Goal: Information Seeking & Learning: Learn about a topic

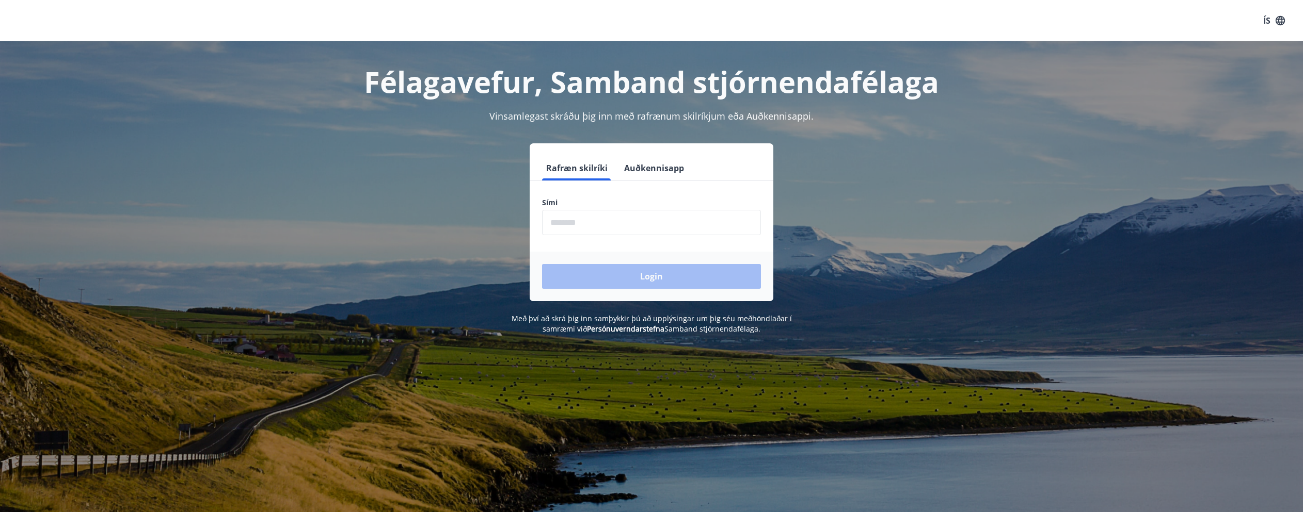
click at [619, 226] on input "phone" at bounding box center [651, 222] width 219 height 25
type input "********"
click at [634, 274] on button "Login" at bounding box center [651, 276] width 219 height 25
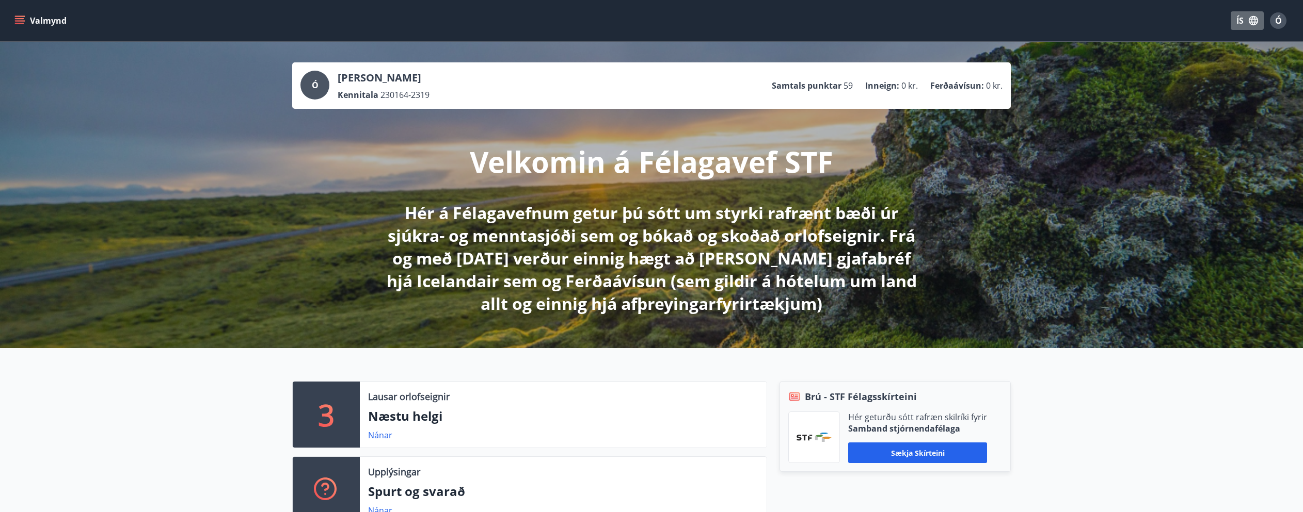
click at [1253, 24] on icon "button" at bounding box center [1252, 20] width 11 height 11
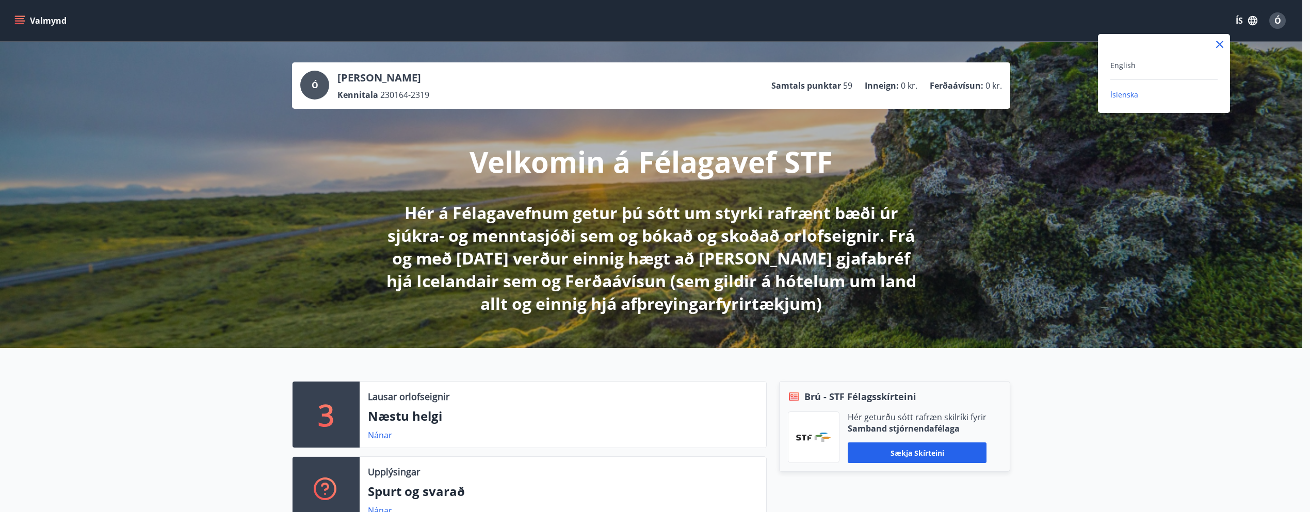
click at [1106, 26] on div at bounding box center [655, 256] width 1310 height 512
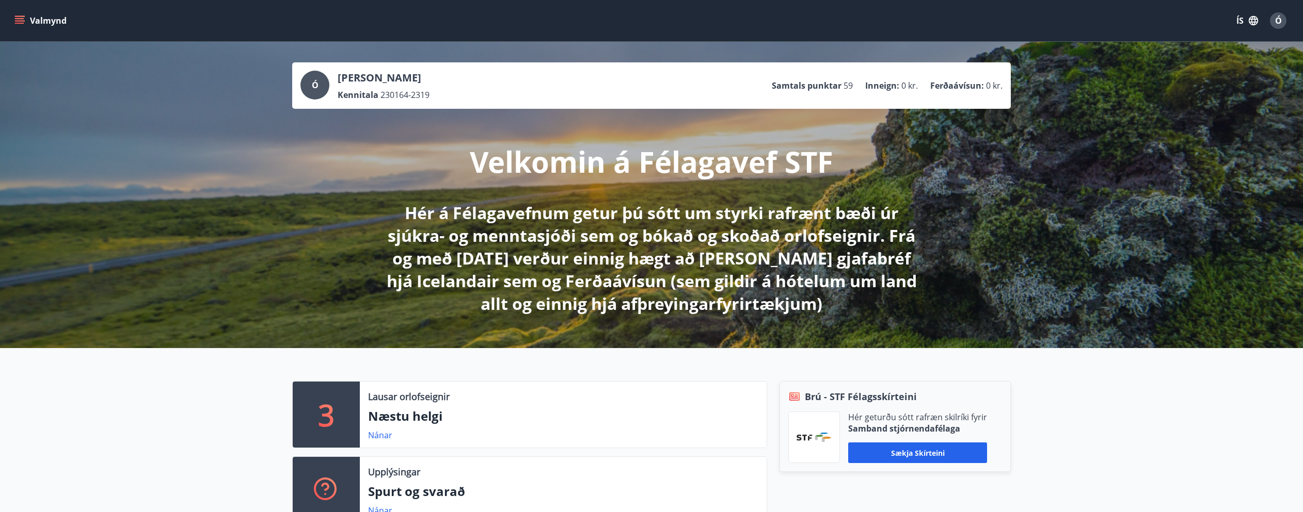
click at [559, 96] on div "[PERSON_NAME] Kennitala 230164-2319 Samtals punktar 59 Inneign : 0 kr. Ferðaáví…" at bounding box center [651, 86] width 702 height 30
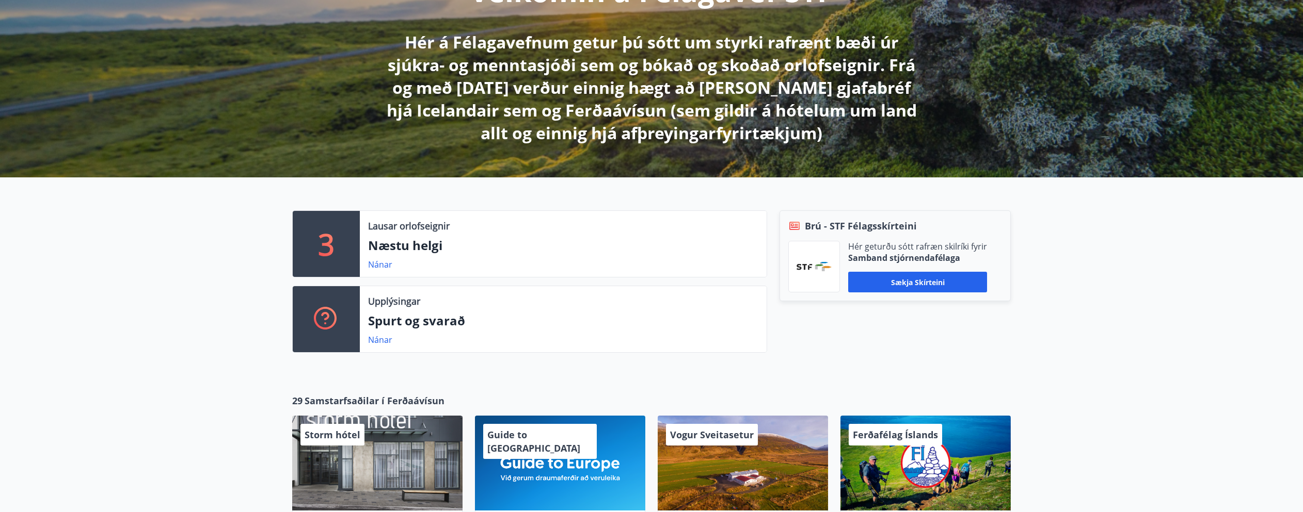
scroll to position [155, 0]
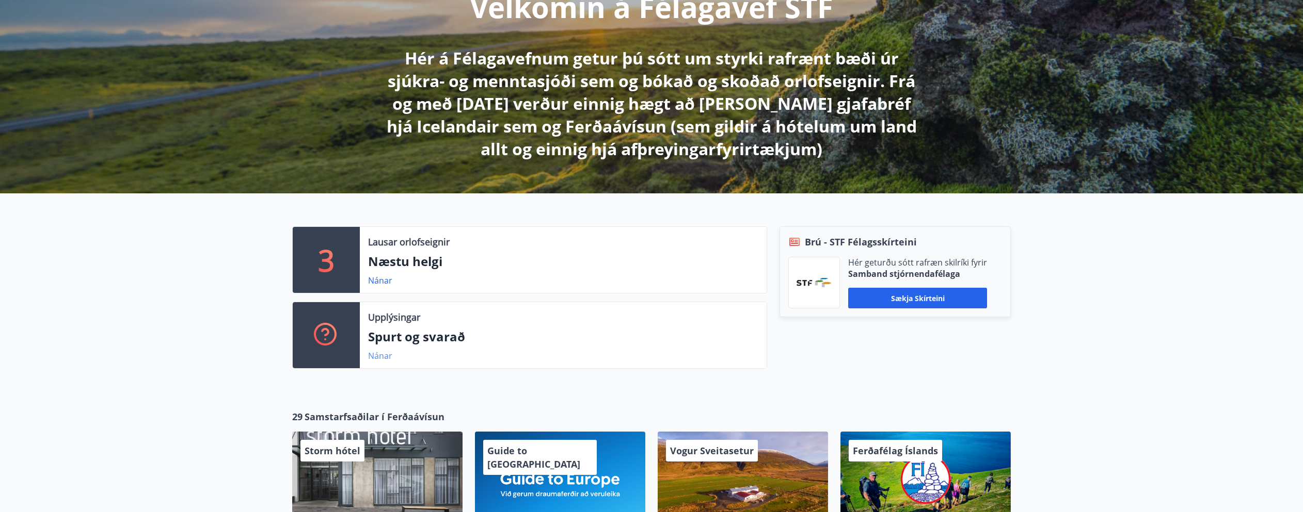
click at [378, 356] on link "Nánar" at bounding box center [380, 355] width 24 height 11
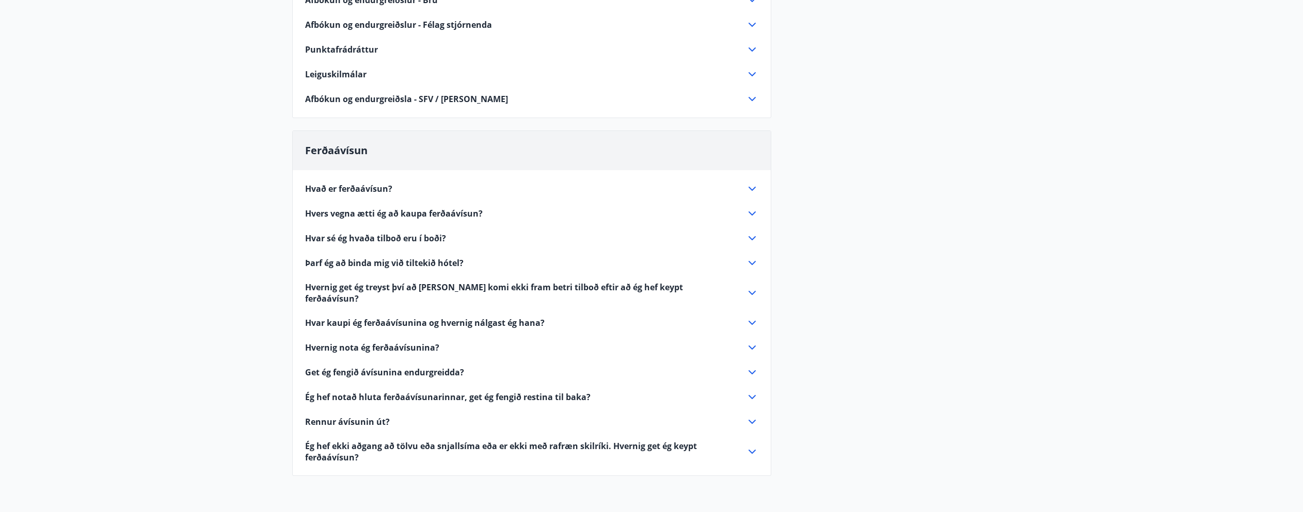
scroll to position [310, 0]
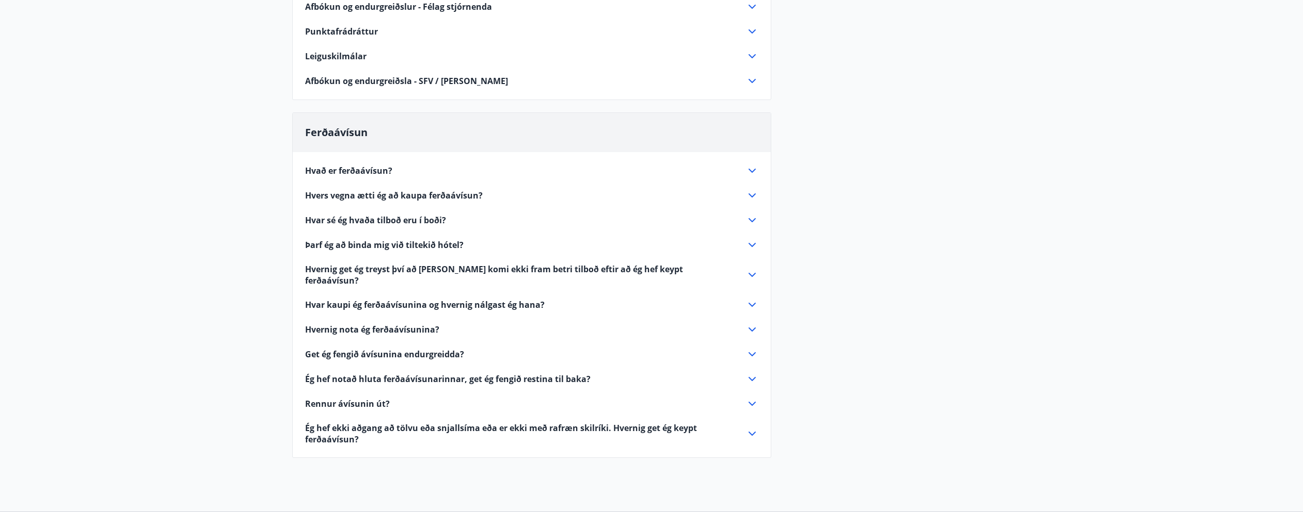
click at [456, 194] on span "Hvers vegna ætti ég að kaupa ferðaávísun?" at bounding box center [394, 195] width 178 height 11
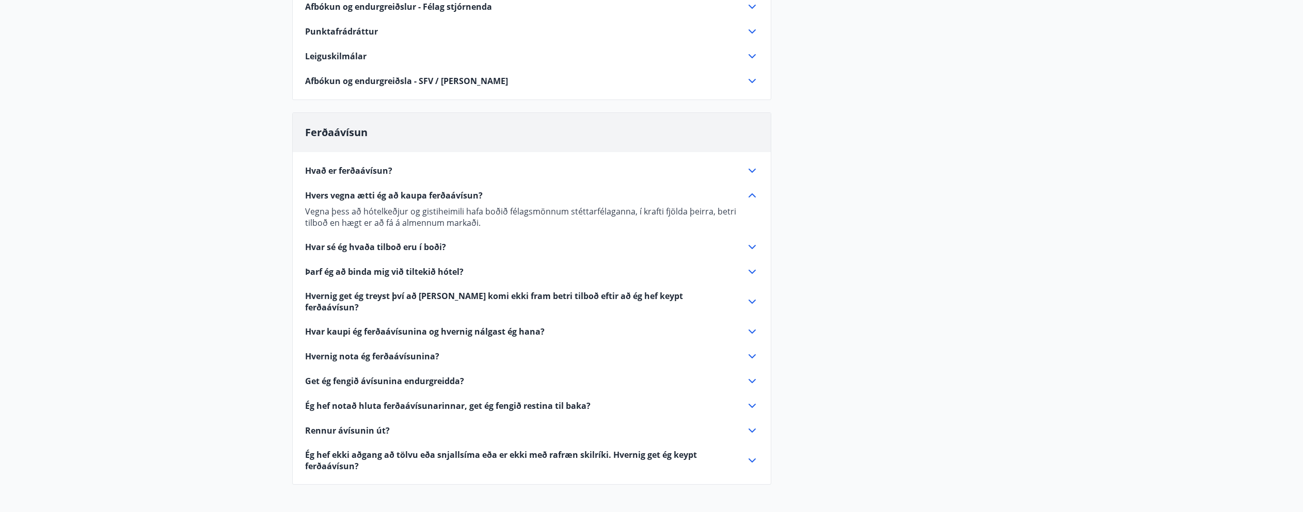
click at [441, 245] on span "Hvar sé ég hvaða tilboð eru í boði?" at bounding box center [375, 247] width 141 height 11
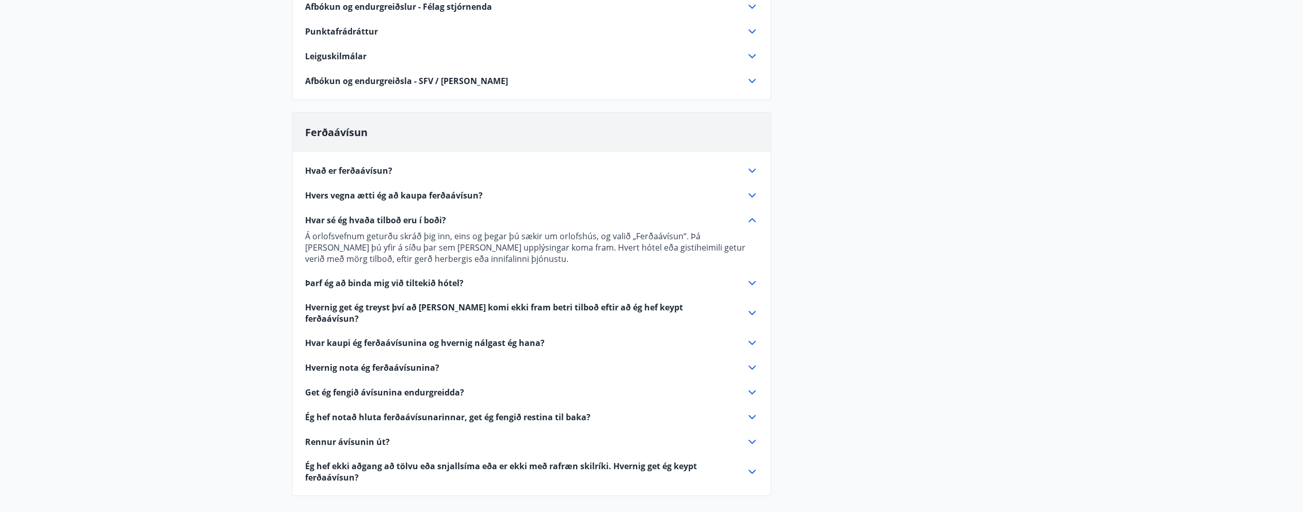
click at [456, 282] on span "Þarf ég að binda mig við tiltekið hótel?" at bounding box center [384, 283] width 158 height 11
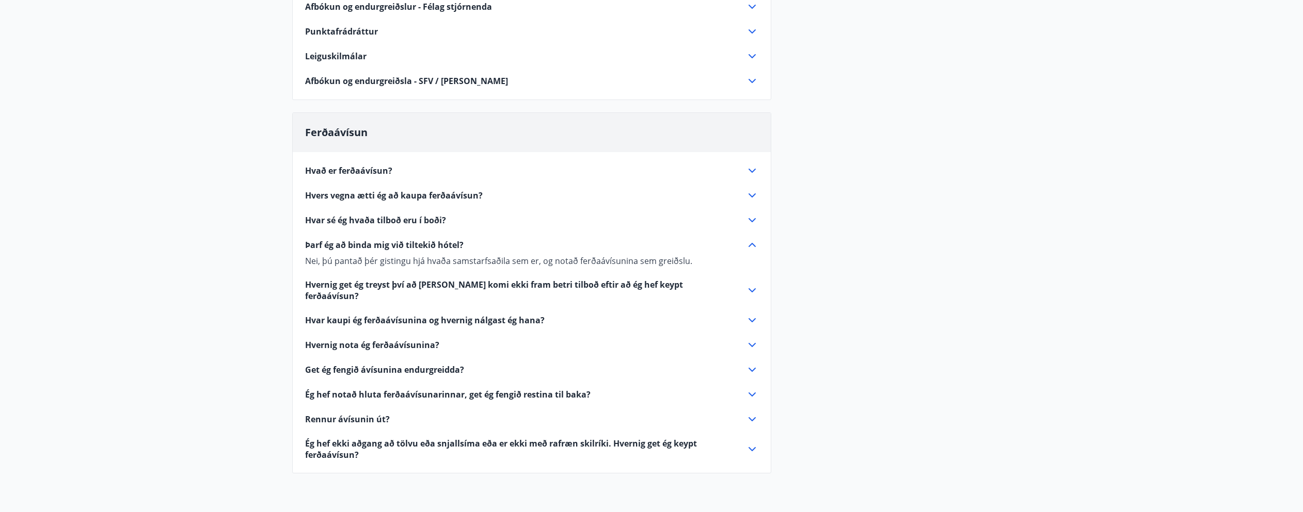
click at [577, 285] on span "Hvernig get ég treyst því að [PERSON_NAME] komi ekki fram betri tilboð eftir að…" at bounding box center [519, 290] width 428 height 23
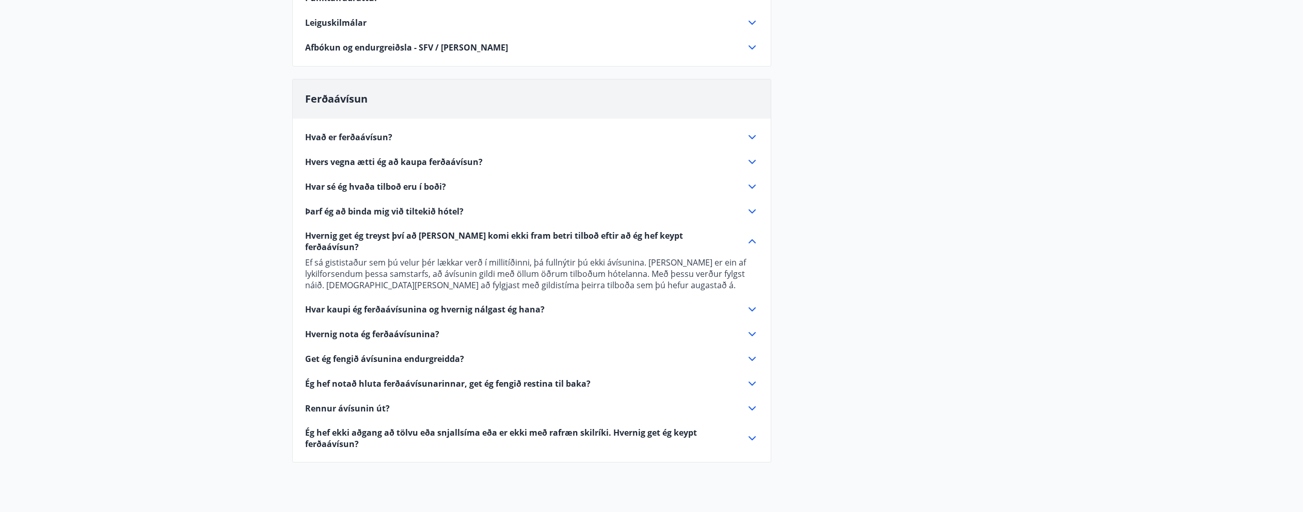
scroll to position [361, 0]
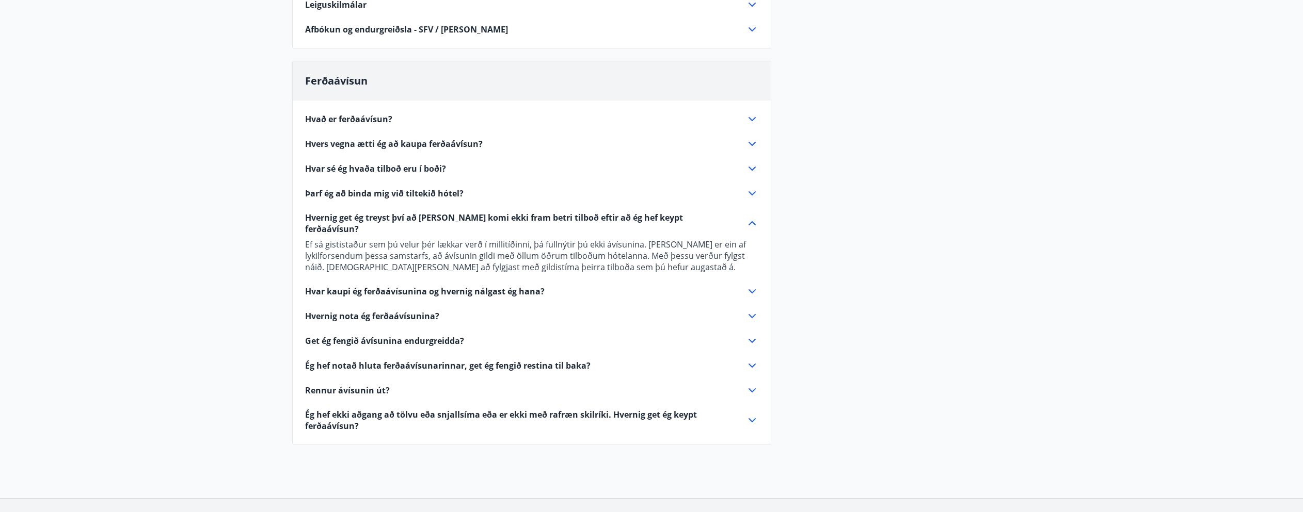
click at [442, 335] on span "Get ég fengið ávísunina endurgreidda?" at bounding box center [384, 340] width 159 height 11
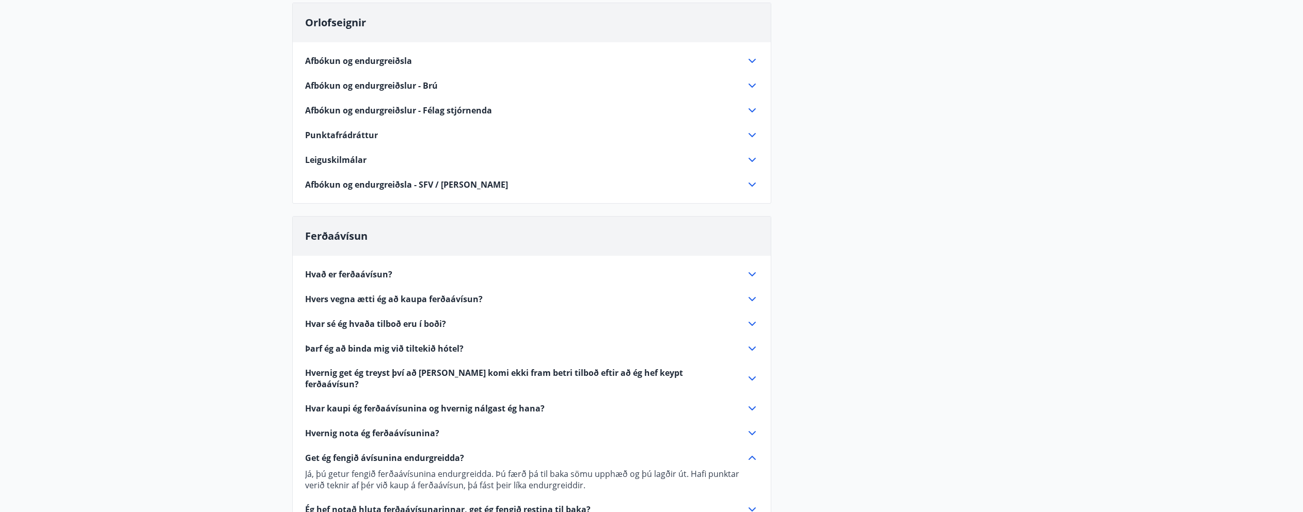
scroll to position [154, 0]
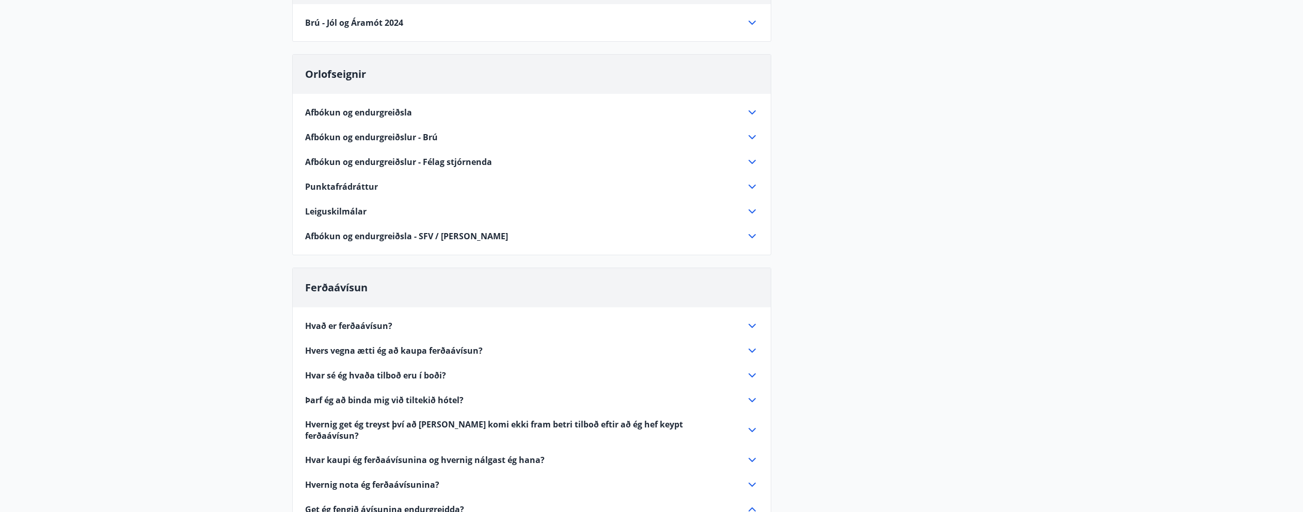
click at [351, 186] on span "Punktafrádráttur" at bounding box center [341, 186] width 73 height 11
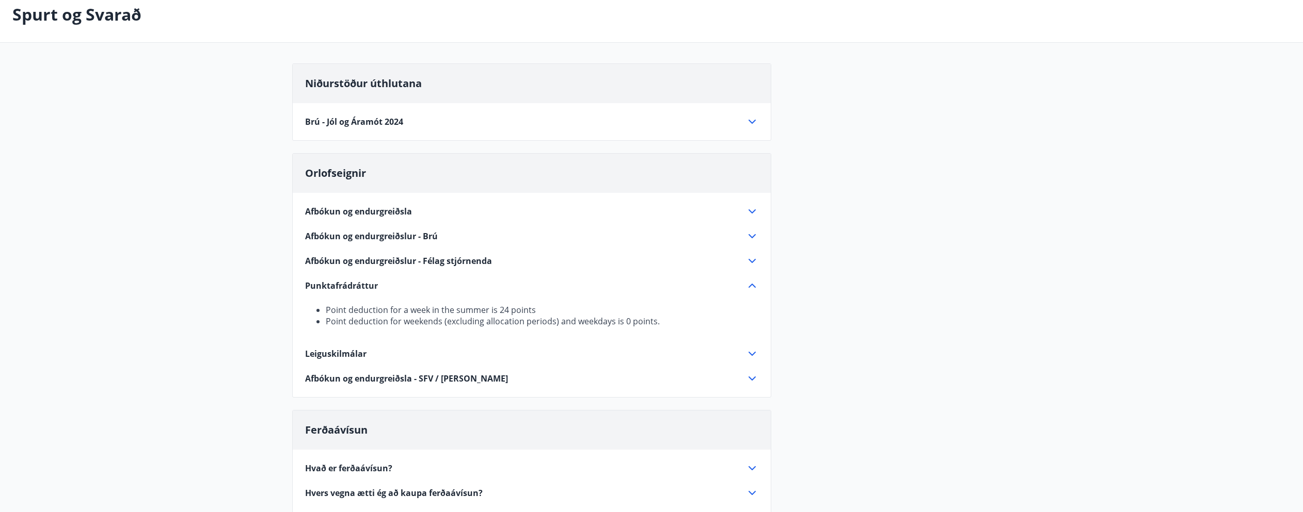
scroll to position [51, 0]
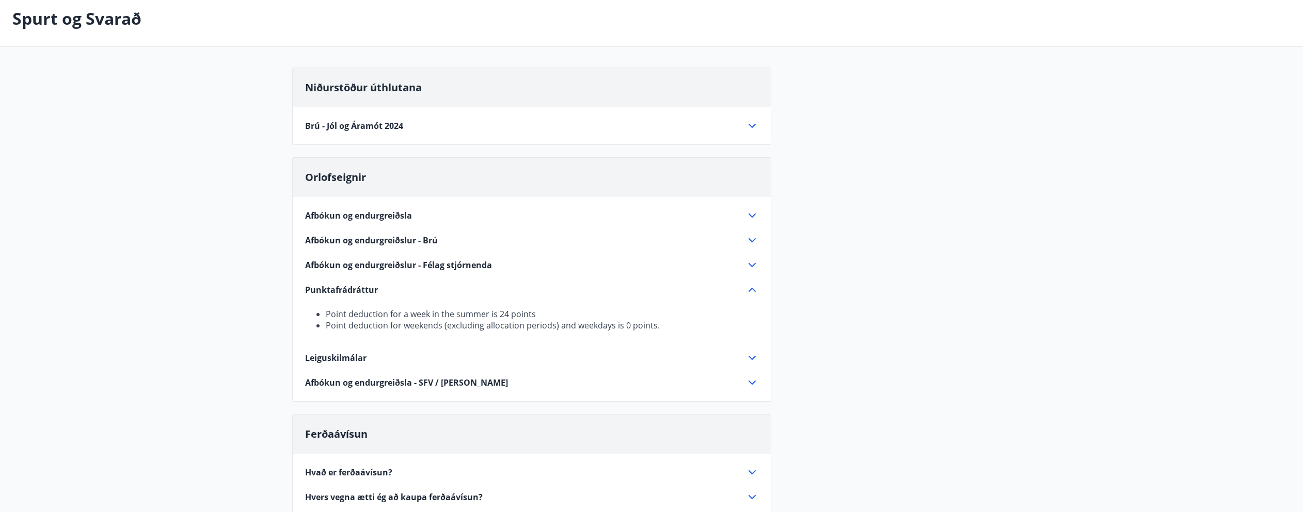
click at [375, 125] on span "Brú - Jól og Áramót 2024" at bounding box center [354, 125] width 98 height 11
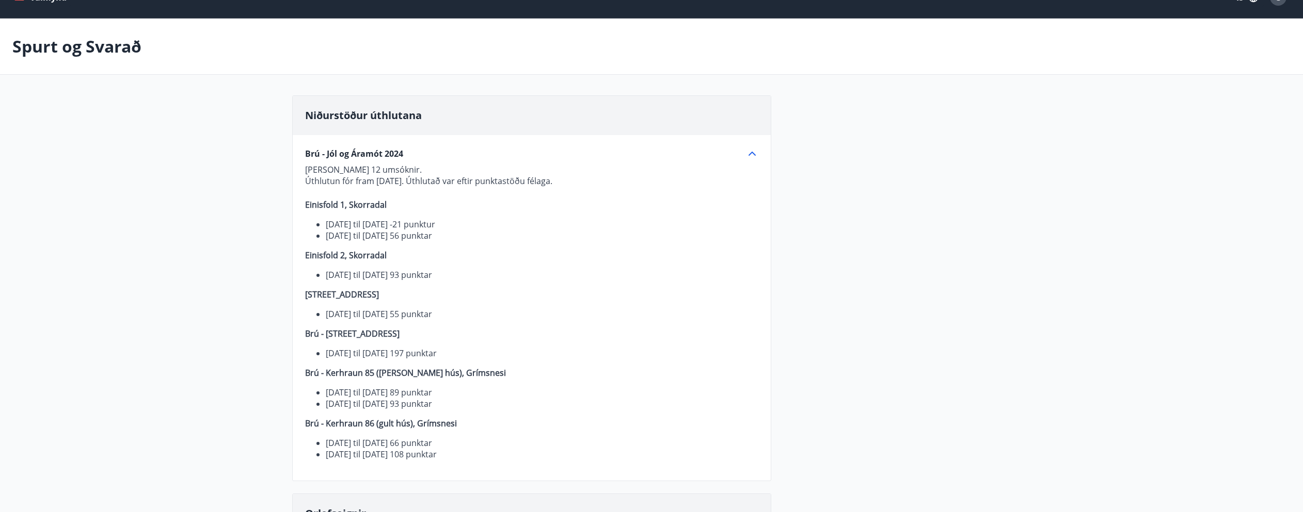
scroll to position [0, 0]
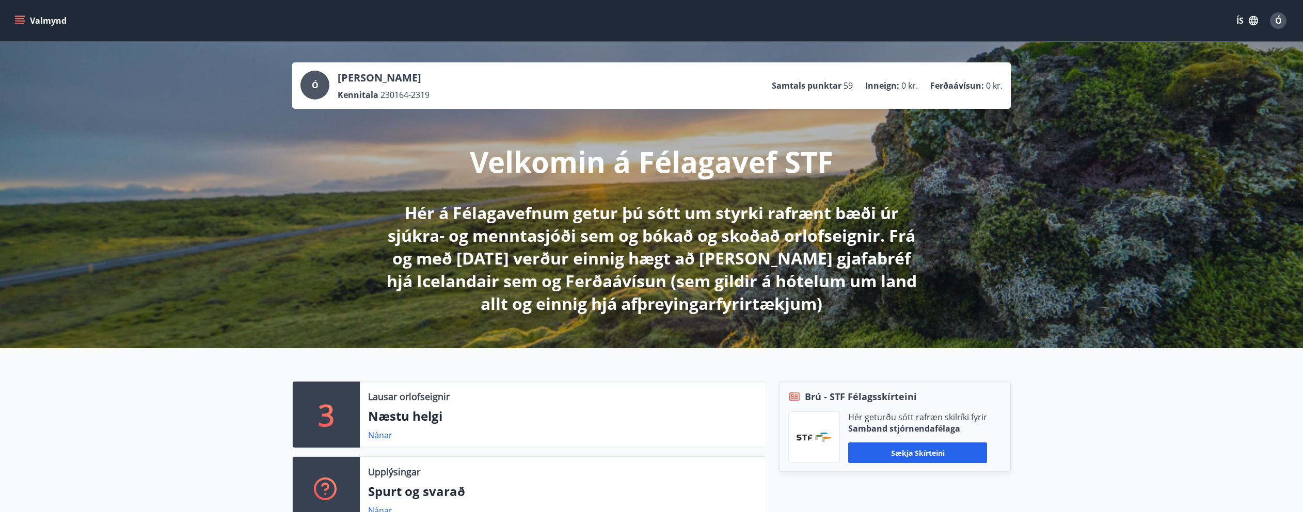
click at [808, 86] on p "Samtals punktar" at bounding box center [807, 85] width 70 height 11
click at [851, 88] on span "59" at bounding box center [847, 85] width 9 height 11
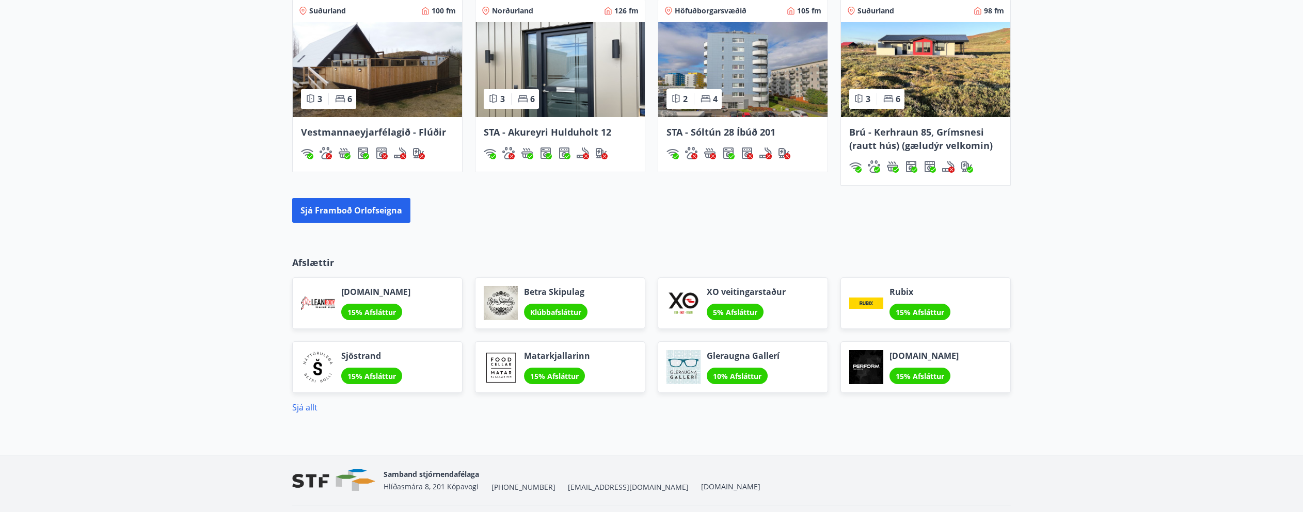
scroll to position [817, 0]
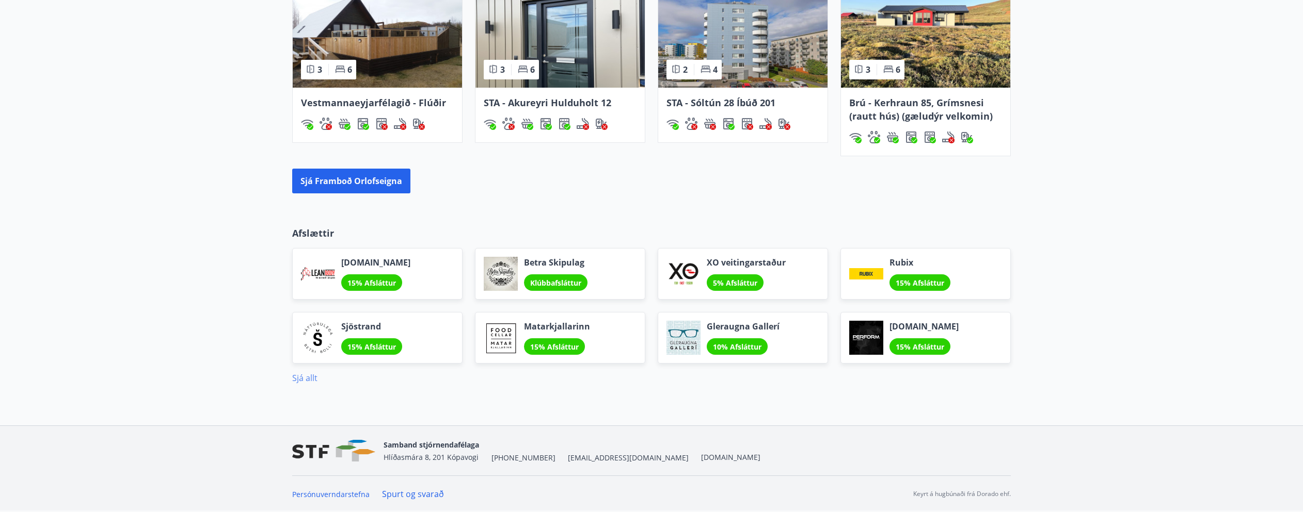
click at [303, 378] on link "Sjá allt" at bounding box center [304, 378] width 25 height 11
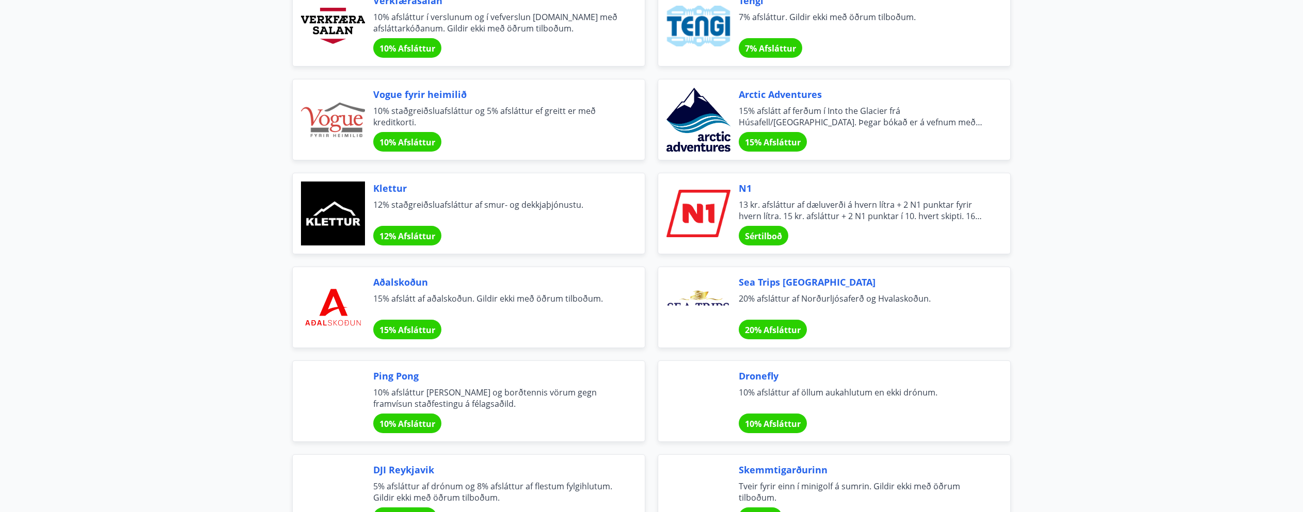
scroll to position [1858, 0]
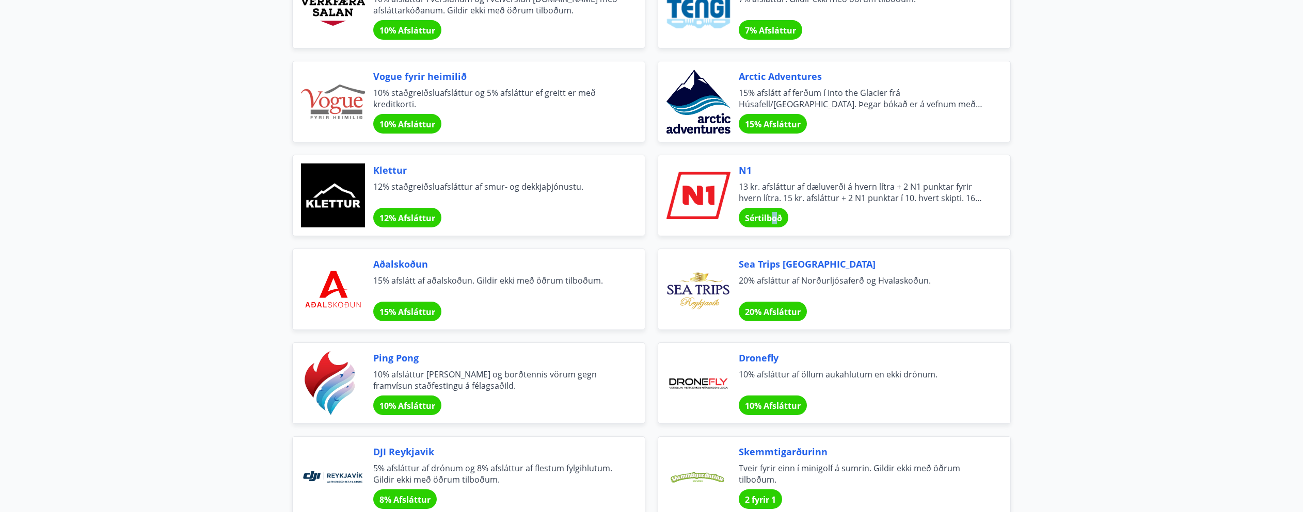
click at [774, 216] on span "Sértilboð" at bounding box center [763, 218] width 37 height 11
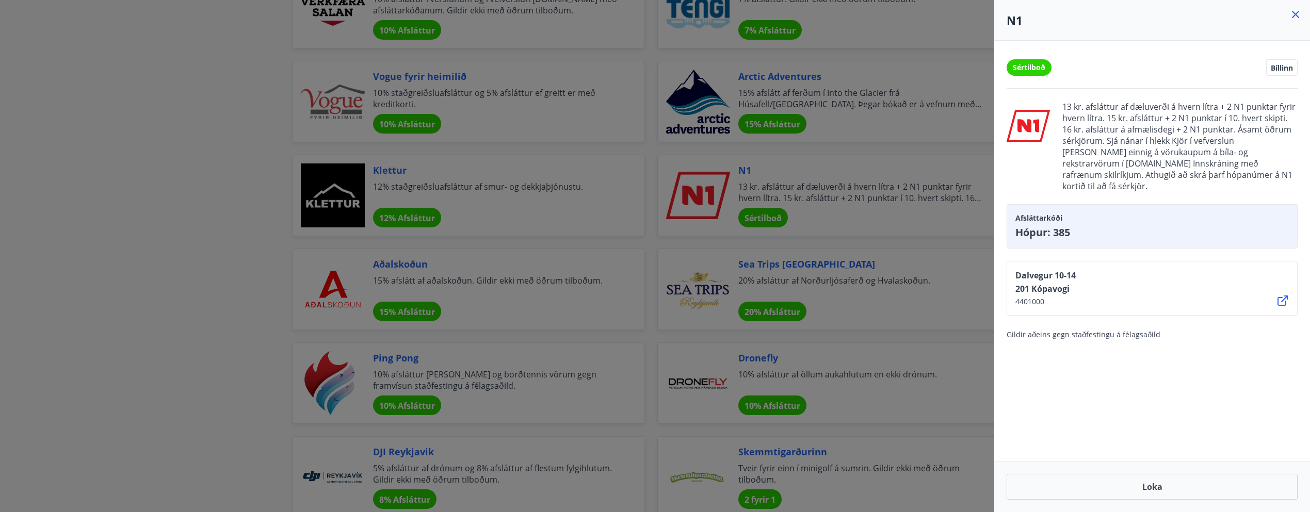
click at [1123, 410] on div "Sértilboð Bíllinn 13 kr. afsláttur af dæluverði á hvern lítra + 2 N1 punktar fy…" at bounding box center [1153, 251] width 316 height 421
click at [1136, 419] on div "Sértilboð Bíllinn 13 kr. afsláttur af dæluverði á hvern lítra + 2 N1 punktar fy…" at bounding box center [1153, 251] width 316 height 421
click at [1036, 397] on div "Sértilboð Bíllinn 13 kr. afsláttur af dæluverði á hvern lítra + 2 N1 punktar fy…" at bounding box center [1153, 251] width 316 height 421
click at [896, 229] on div at bounding box center [655, 256] width 1310 height 512
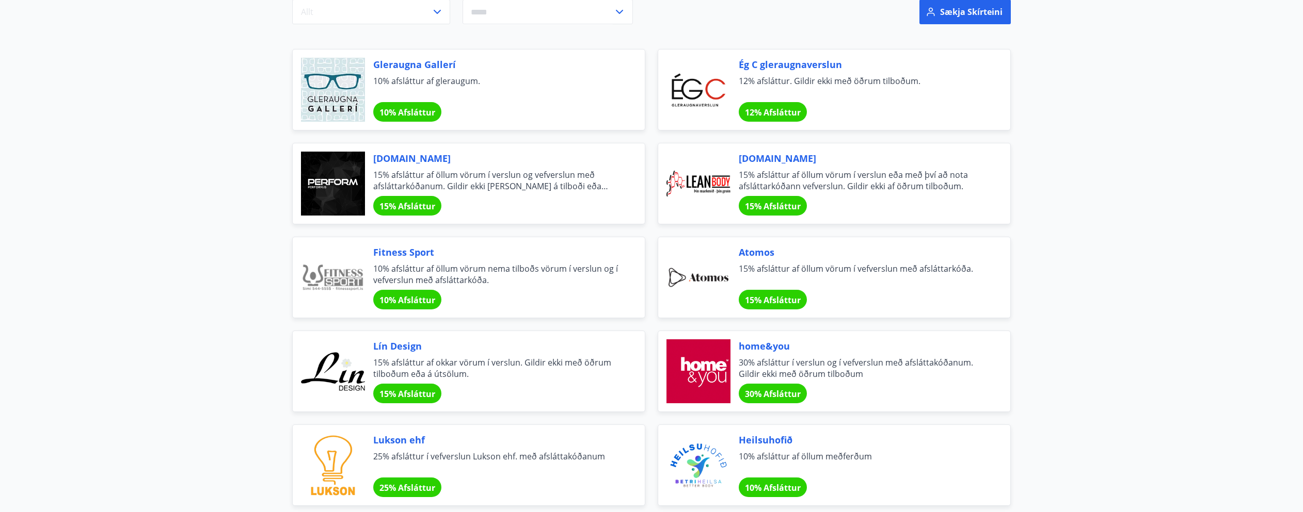
scroll to position [4, 0]
